Goal: Navigation & Orientation: Find specific page/section

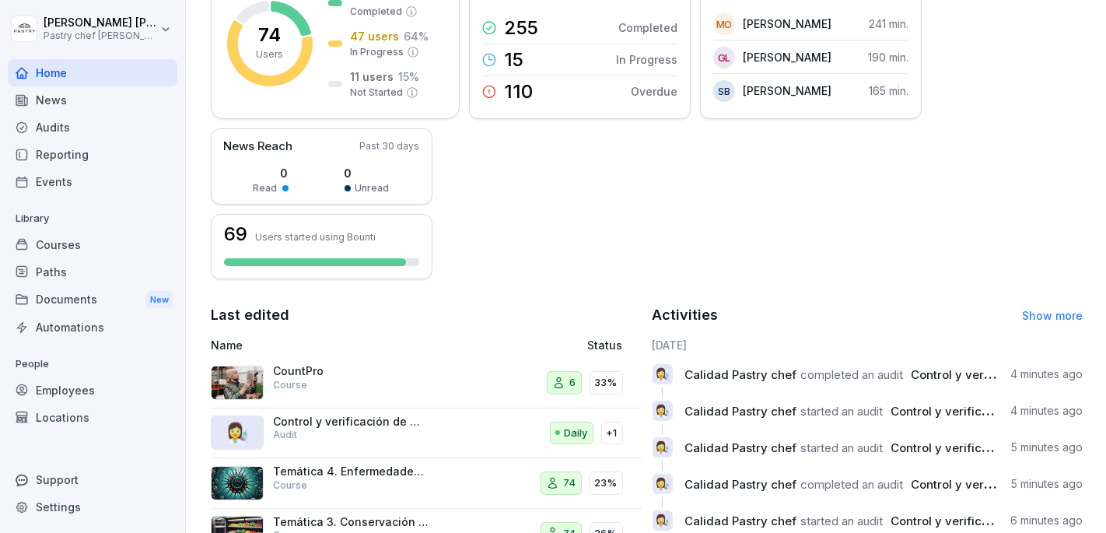
scroll to position [414, 0]
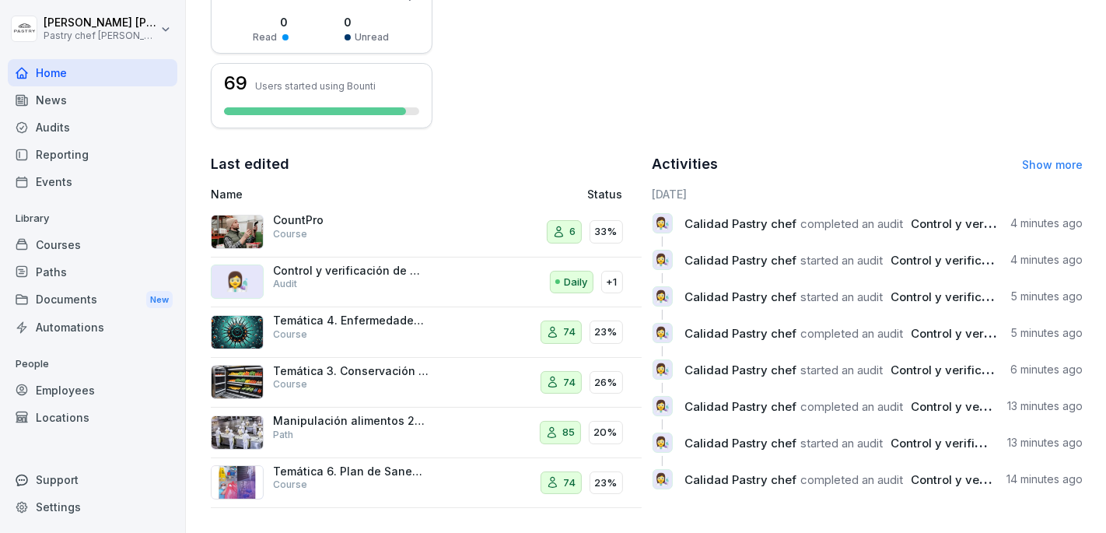
click at [363, 219] on p "CountPro" at bounding box center [350, 220] width 155 height 14
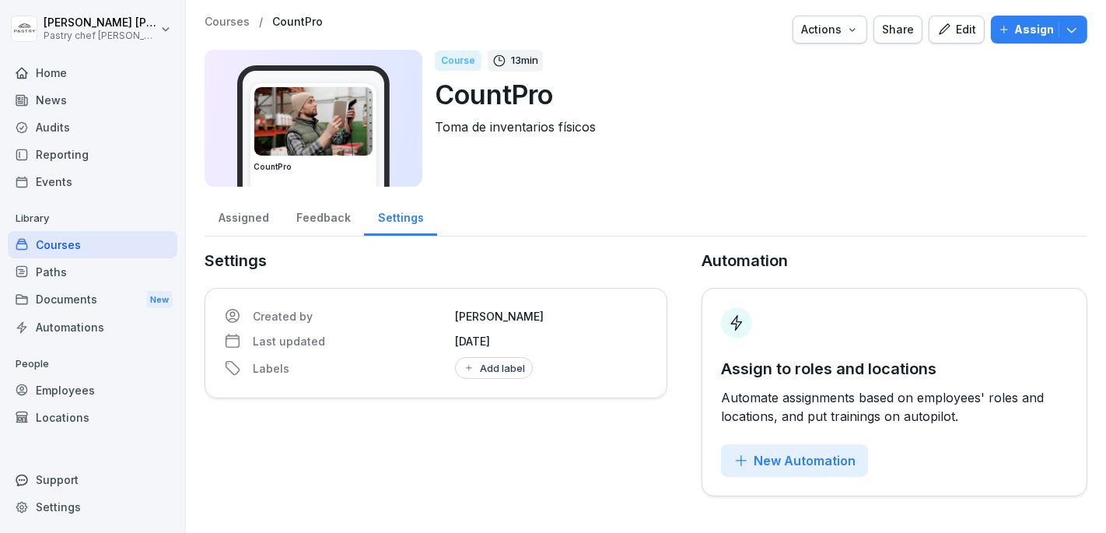
click at [249, 208] on div "Assigned" at bounding box center [243, 216] width 78 height 40
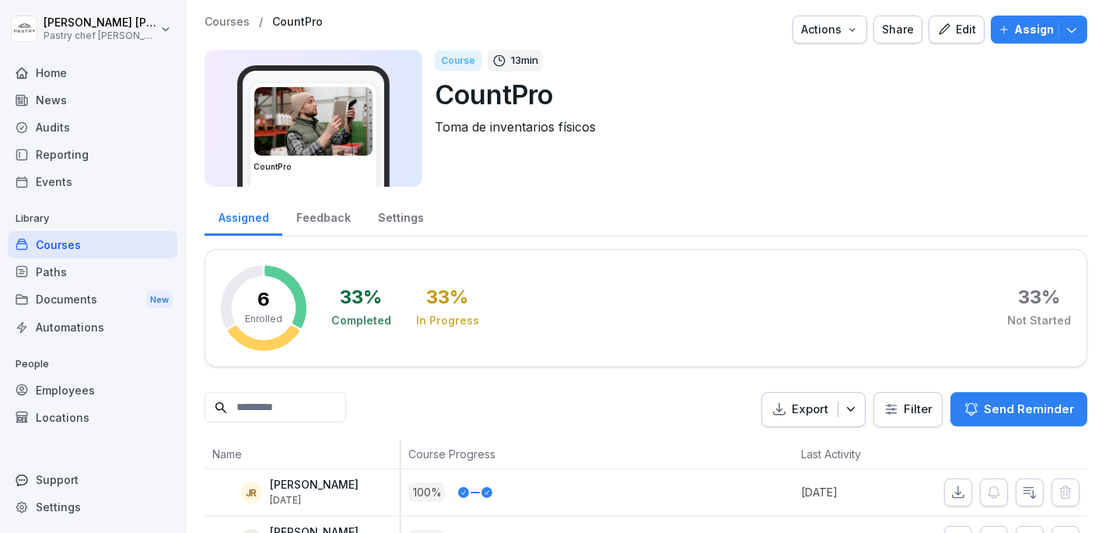
click at [331, 222] on div "Feedback" at bounding box center [323, 216] width 82 height 40
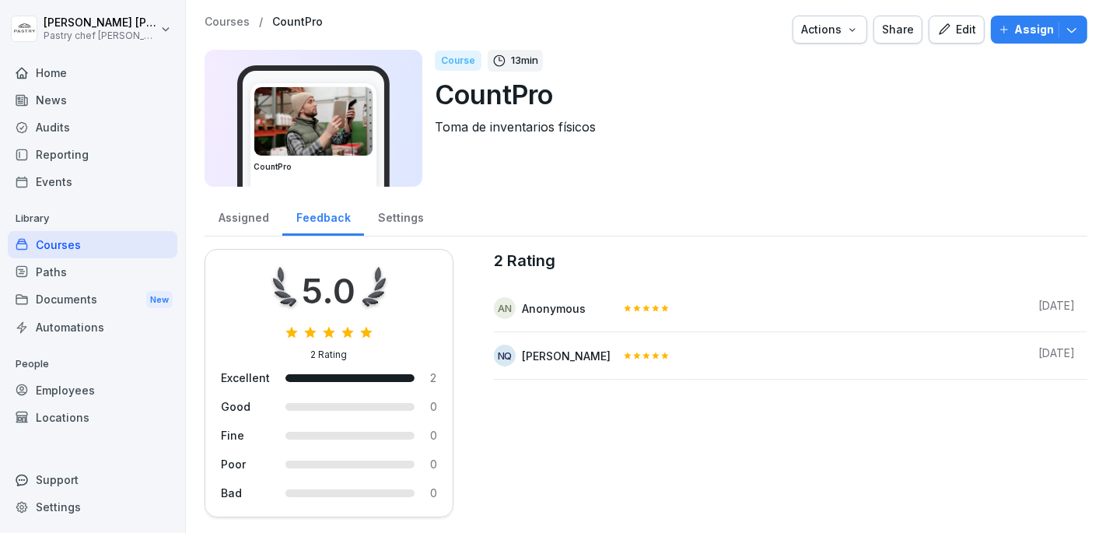
click at [233, 219] on div "Assigned" at bounding box center [243, 216] width 78 height 40
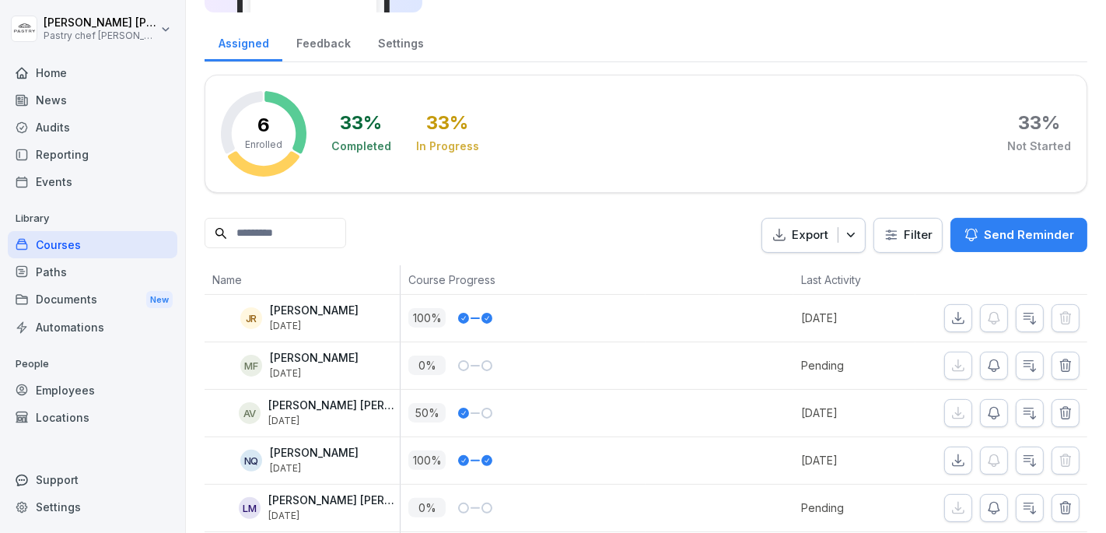
scroll to position [230, 0]
